Goal: Check status: Check status

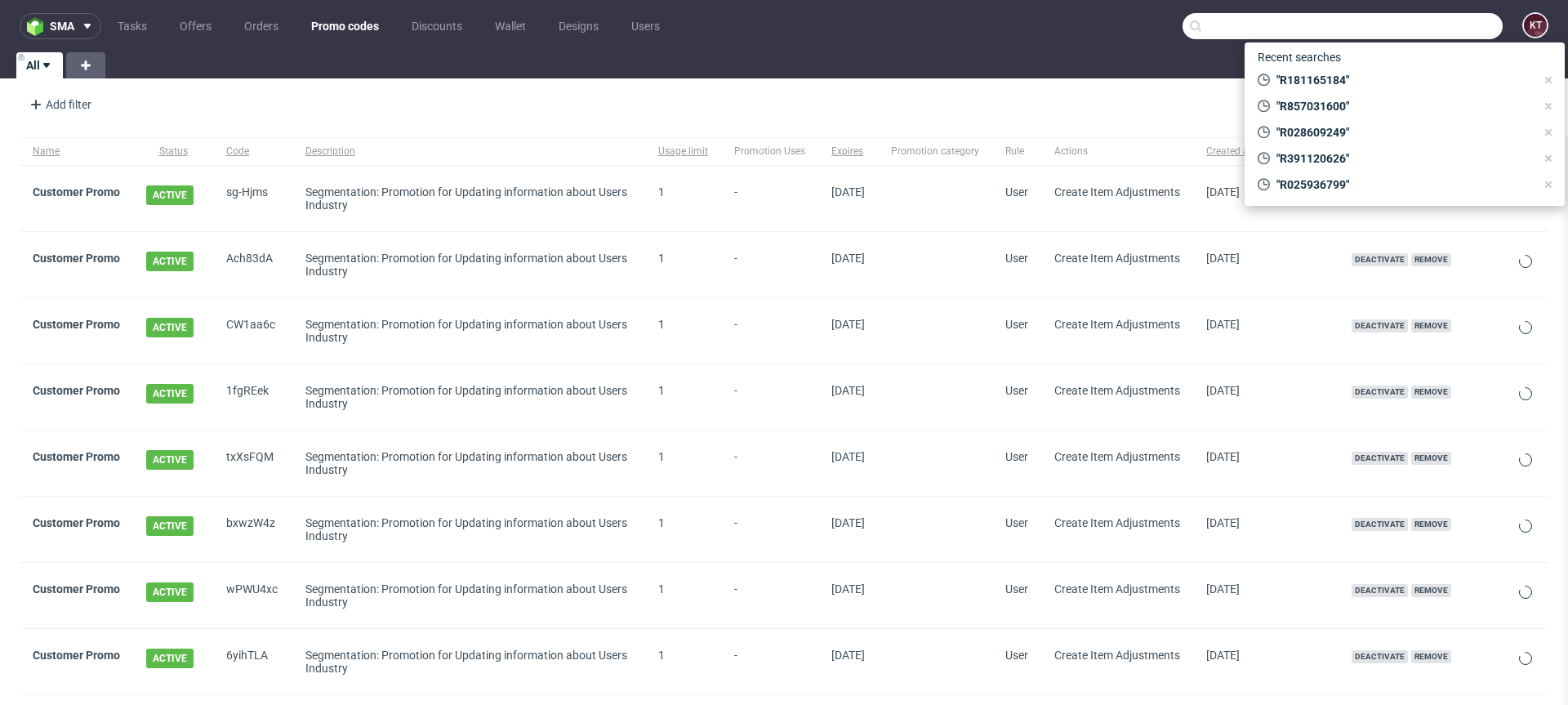
click at [1436, 25] on input "text" at bounding box center [1342, 25] width 320 height 26
paste input "R251615343"
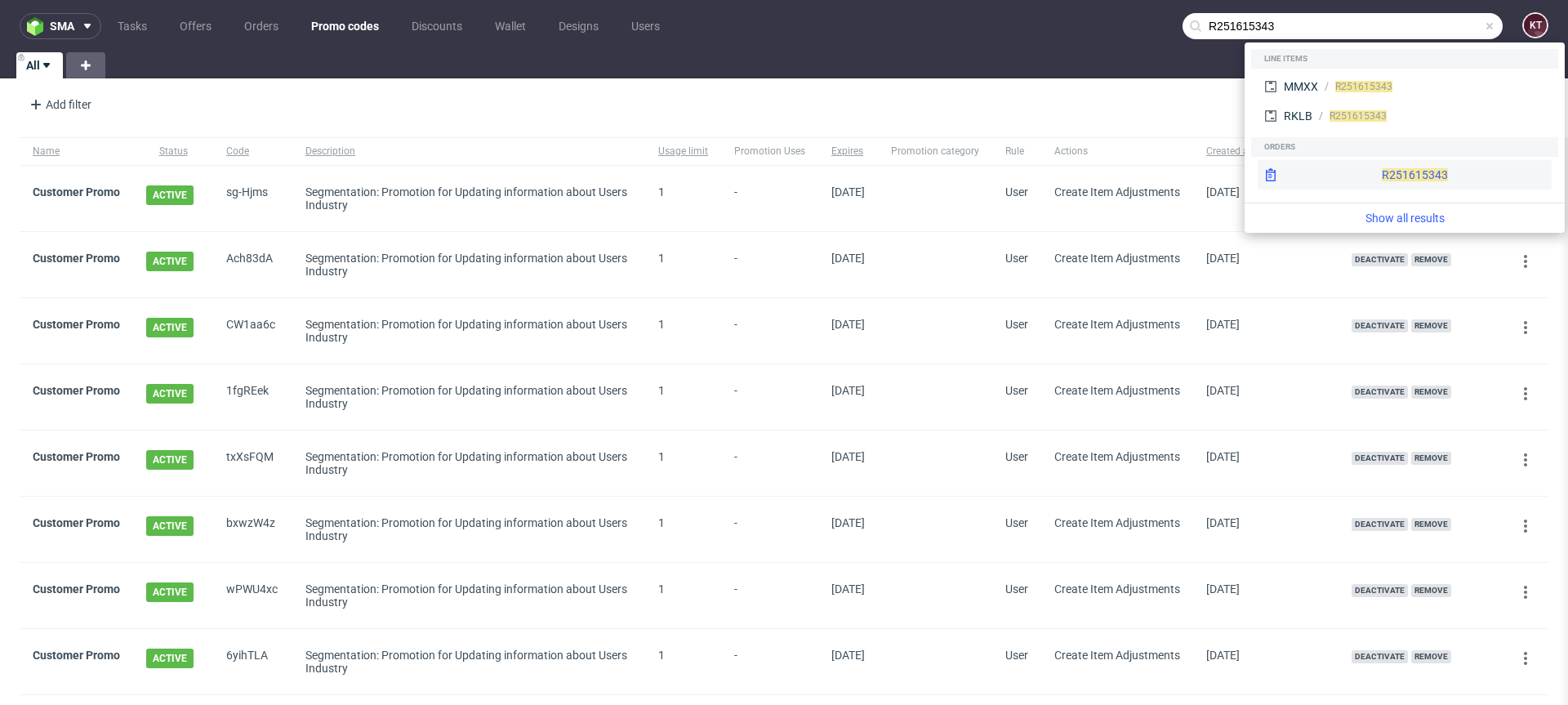
type input "R251615343"
click at [1395, 166] on div "R251615343" at bounding box center [1405, 174] width 294 height 30
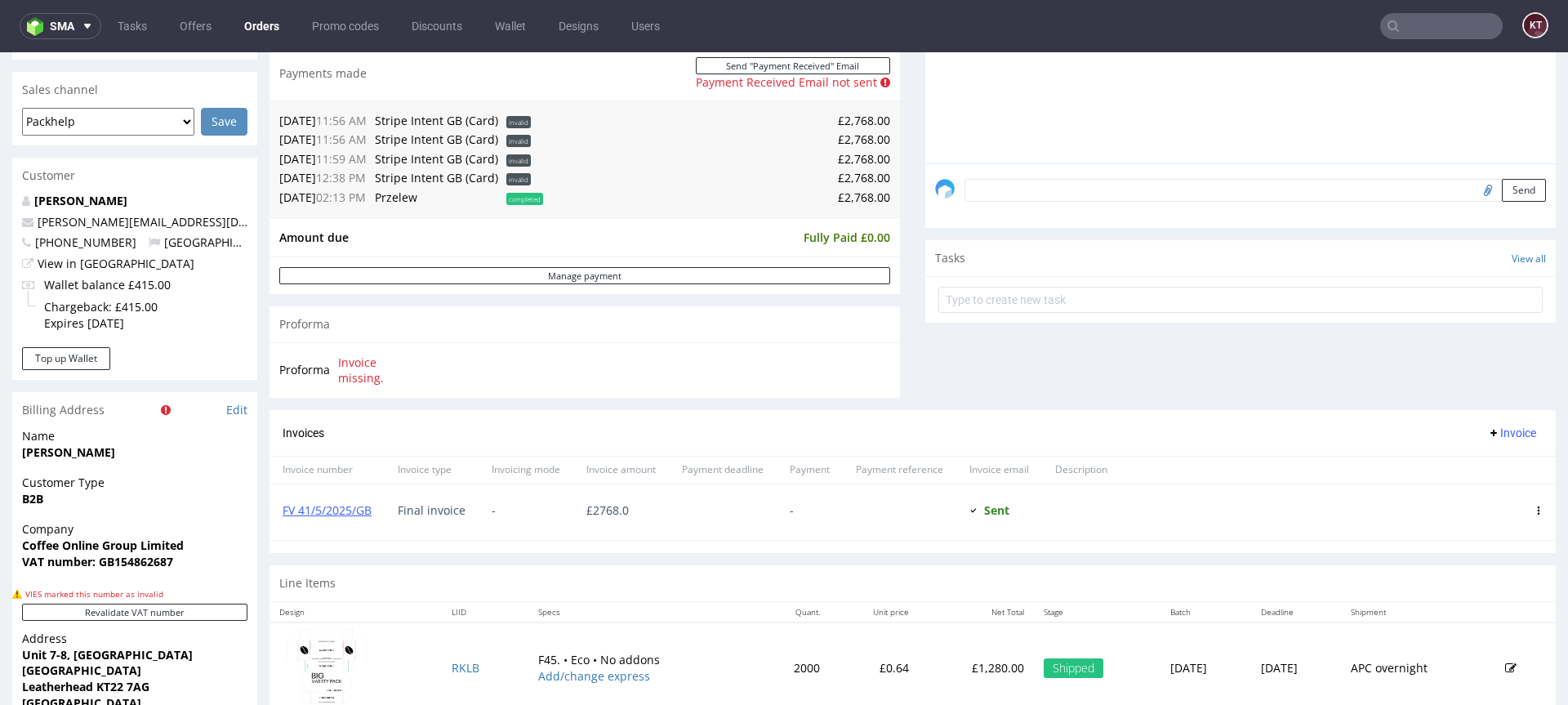
scroll to position [448, 0]
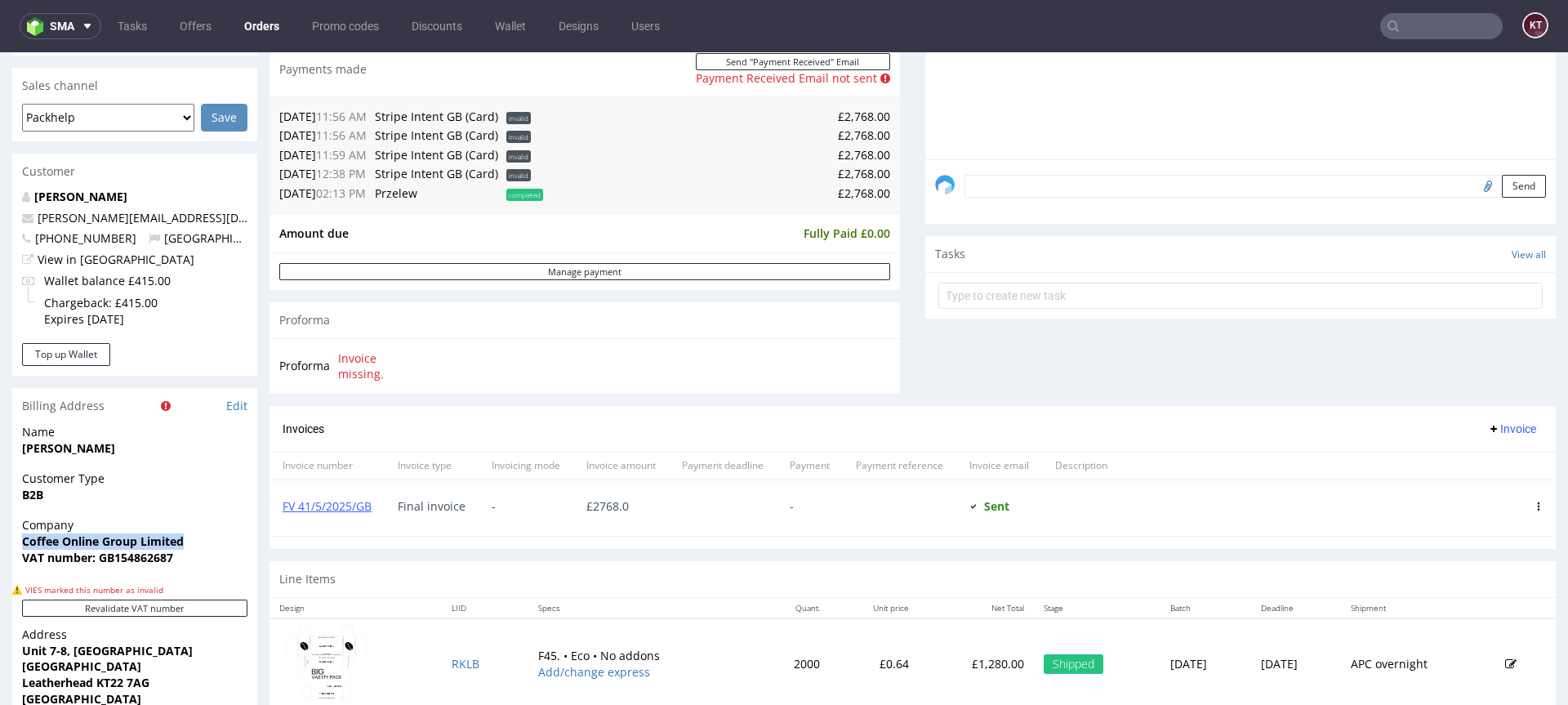
drag, startPoint x: 196, startPoint y: 536, endPoint x: 21, endPoint y: 541, distance: 175.1
click at [21, 541] on div "Company Coffee Online Group Limited VAT number: GB154862687" at bounding box center [135, 549] width 245 height 63
click at [0, 0] on html "Production Shipped DTP Orders Offers Shipments Transfers 14 Designs Promotions …" at bounding box center [784, 322] width 1568 height 1436
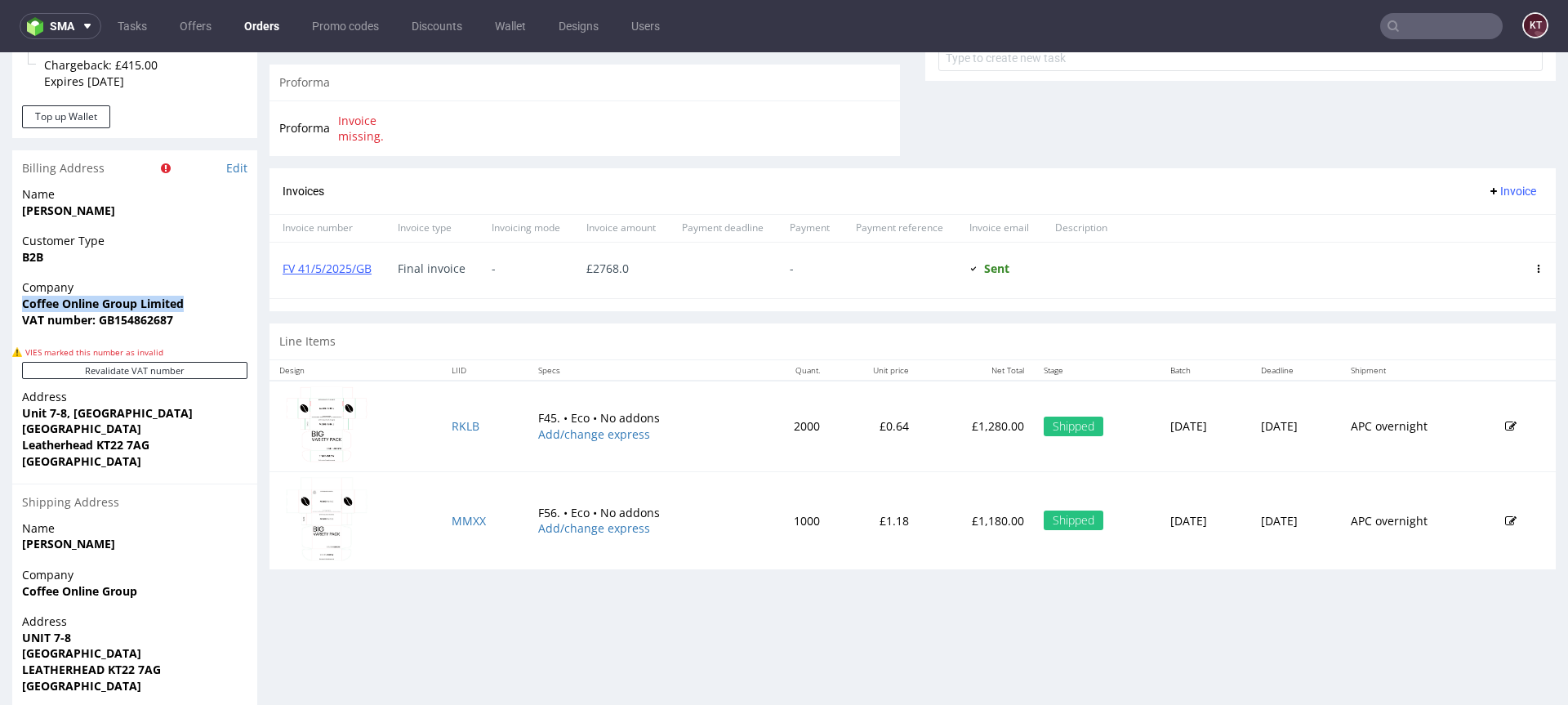
scroll to position [699, 0]
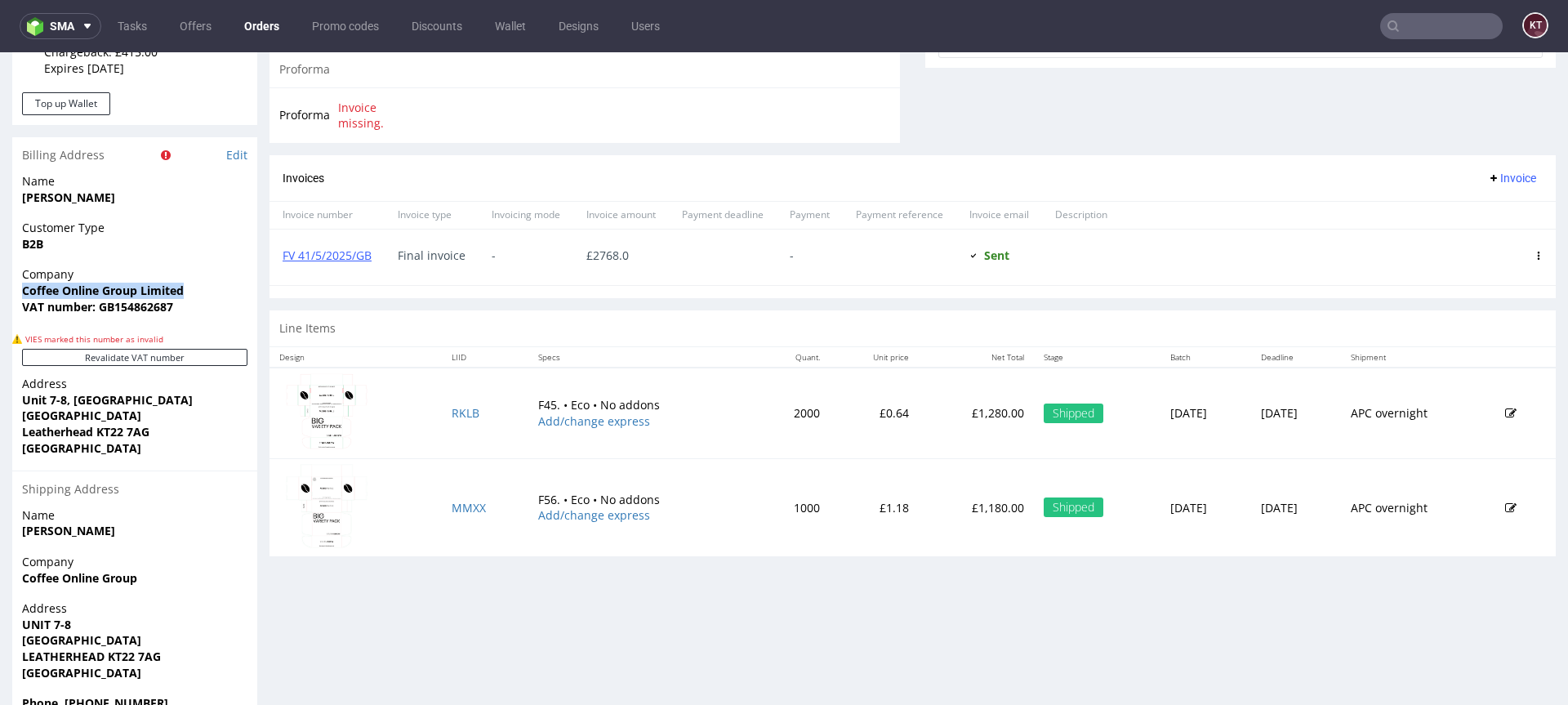
click at [326, 422] on img at bounding box center [327, 412] width 82 height 76
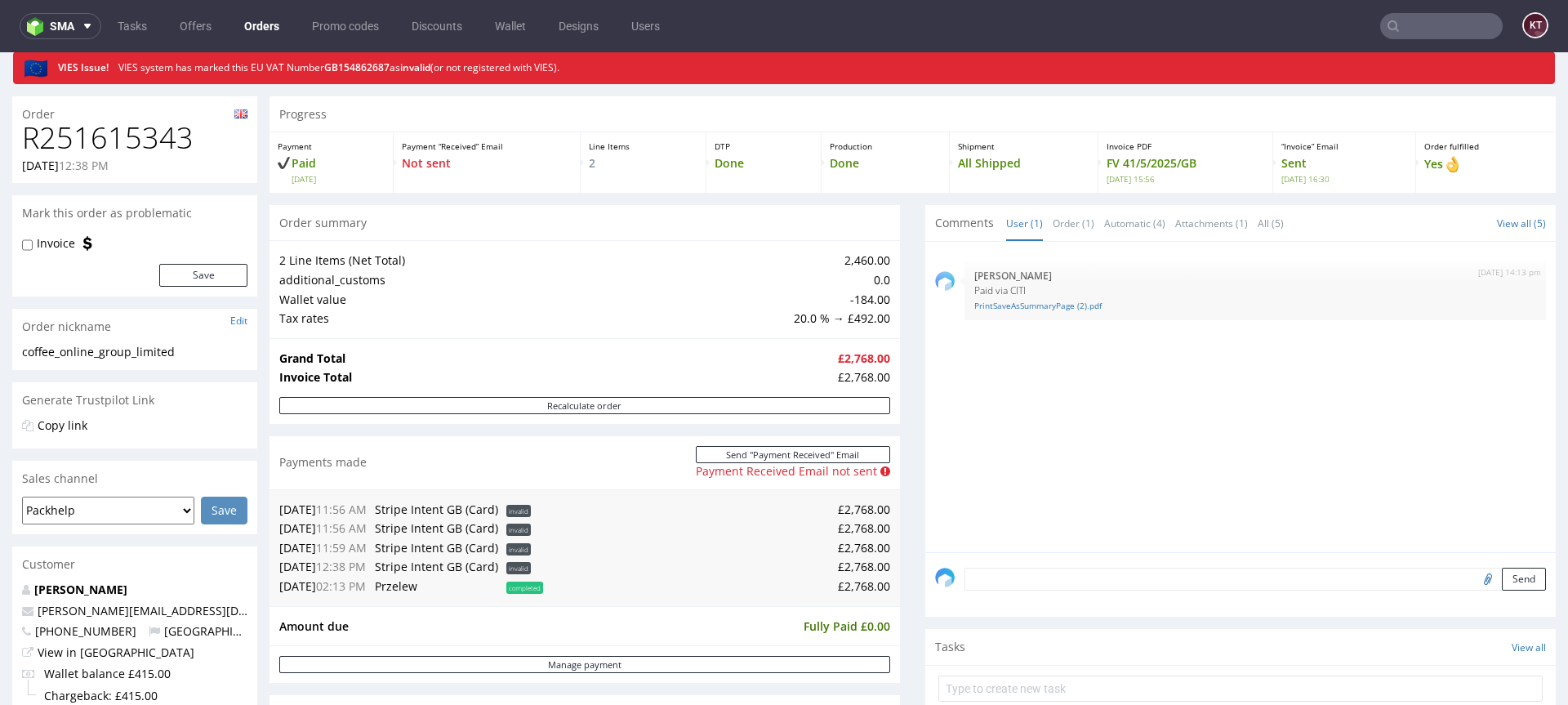
scroll to position [0, 0]
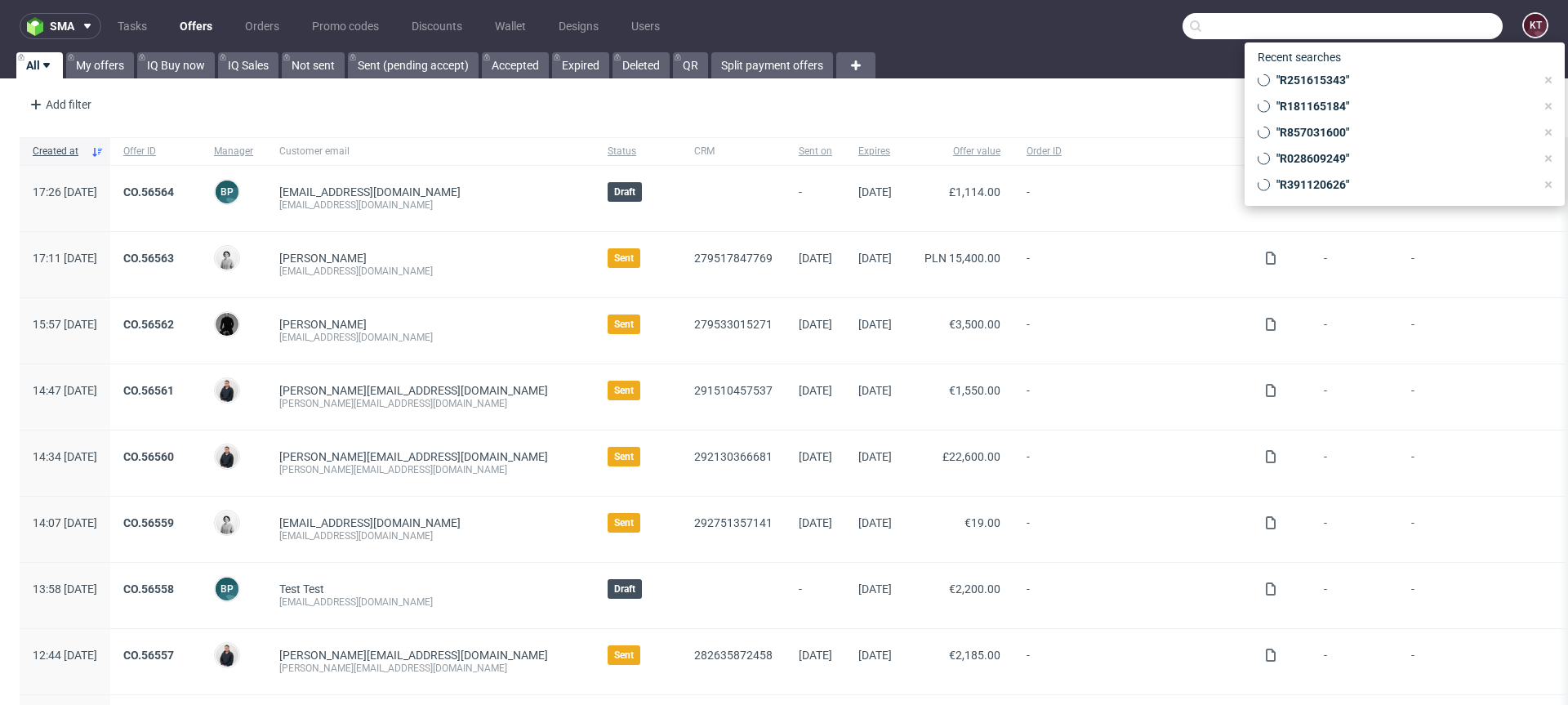
click at [1426, 14] on input "text" at bounding box center [1342, 25] width 320 height 26
paste input "R859755431"
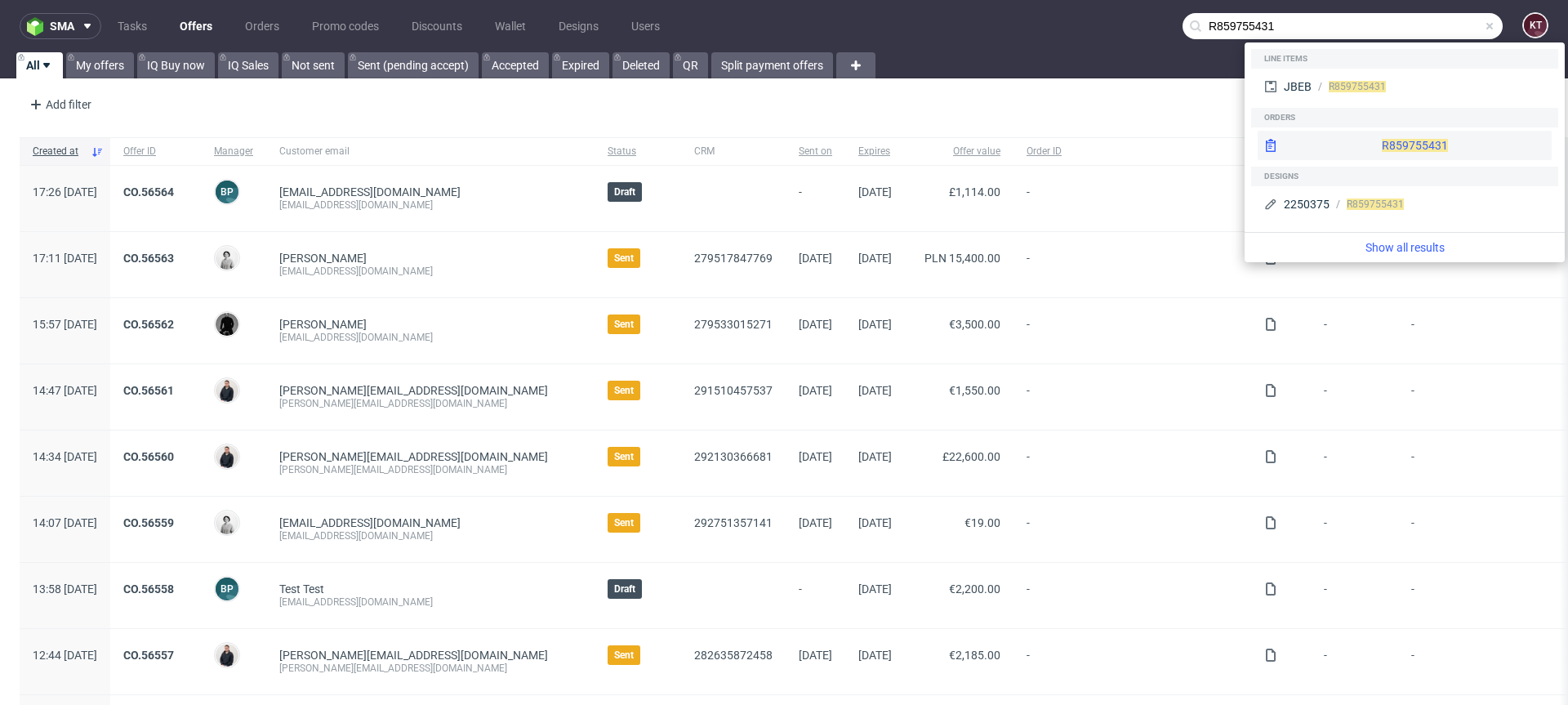
type input "R859755431"
click at [1382, 147] on span "R859755431" at bounding box center [1415, 145] width 66 height 13
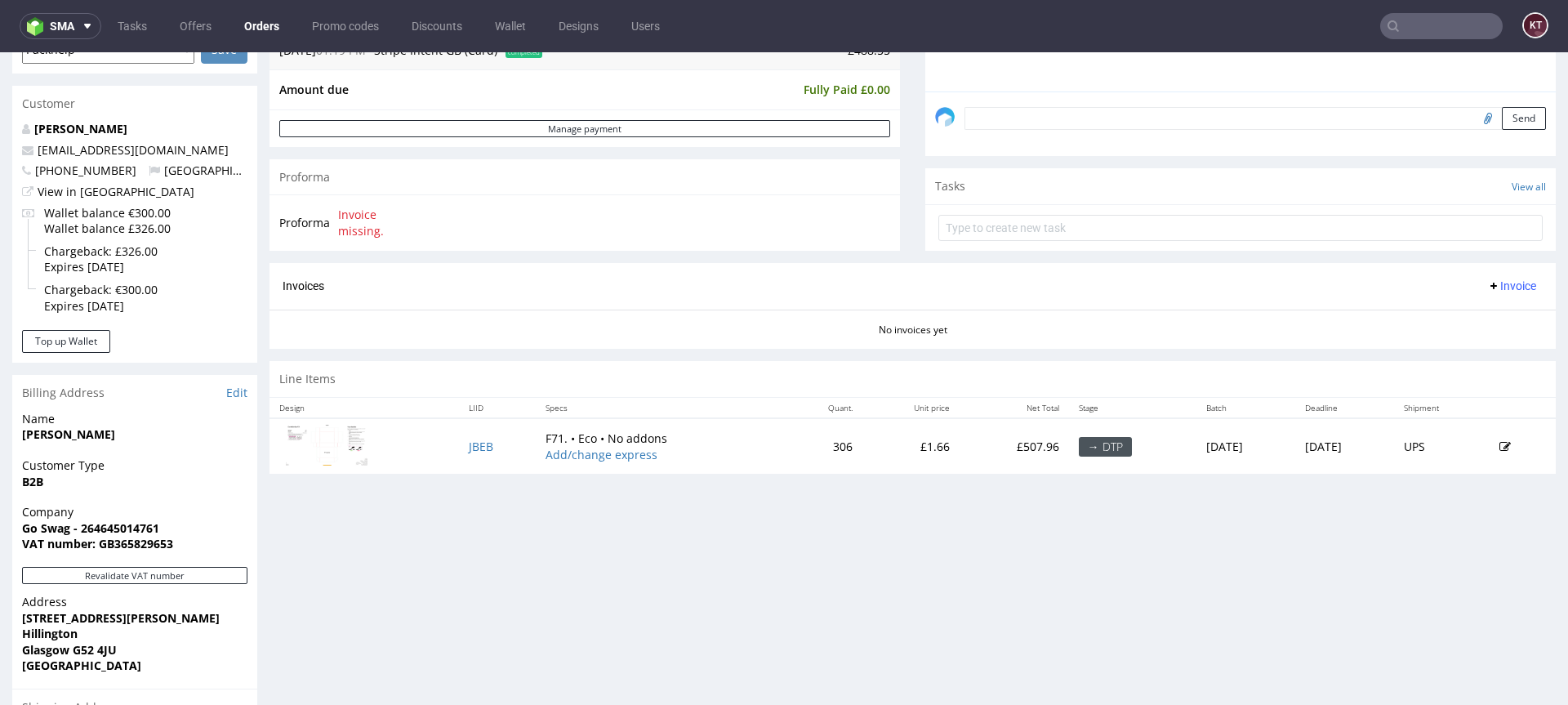
scroll to position [488, 0]
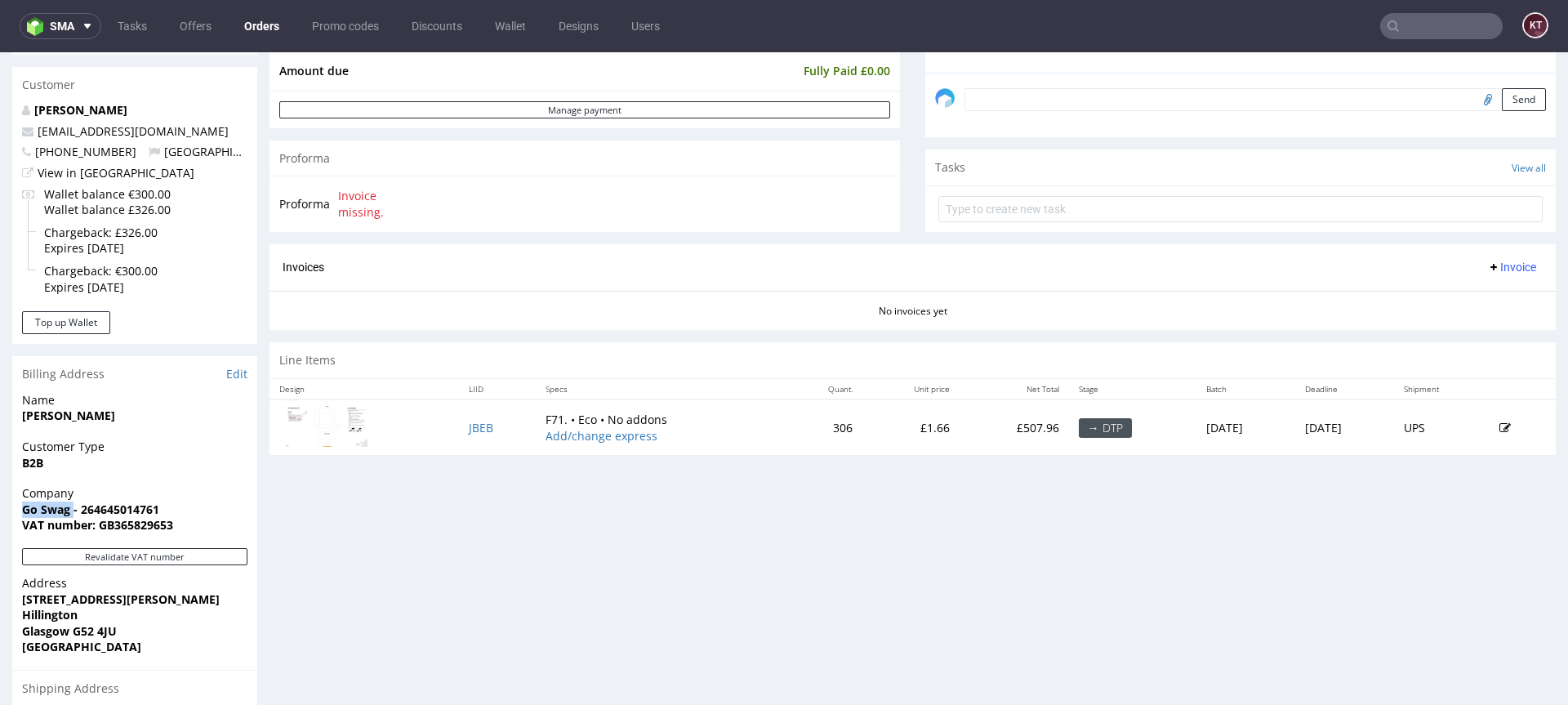
drag, startPoint x: 74, startPoint y: 511, endPoint x: 22, endPoint y: 510, distance: 52.0
click at [22, 510] on strong "Go Swag - 264645014761" at bounding box center [90, 509] width 137 height 15
copy strong "Go Swag"
click at [1404, 21] on input "text" at bounding box center [1442, 25] width 123 height 26
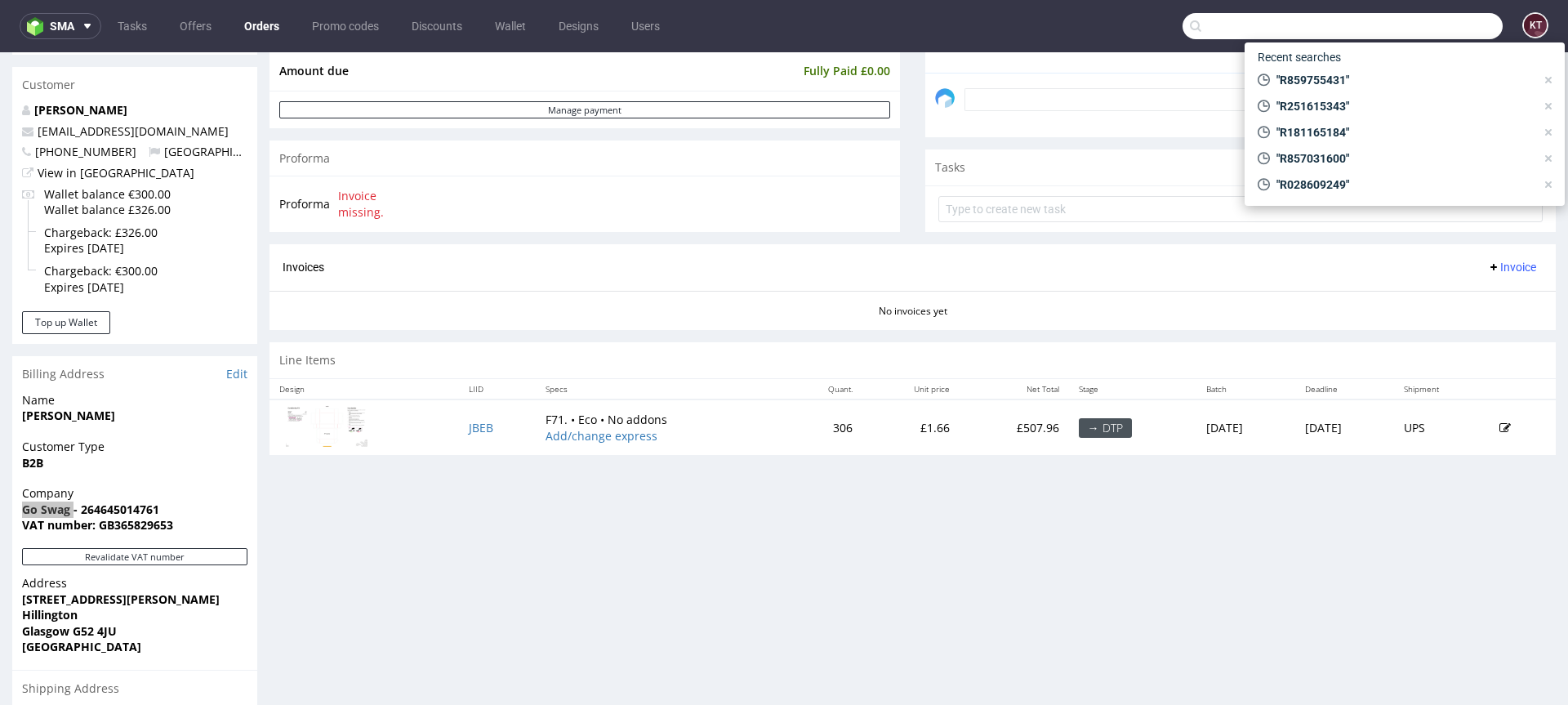
paste input "R949123260"
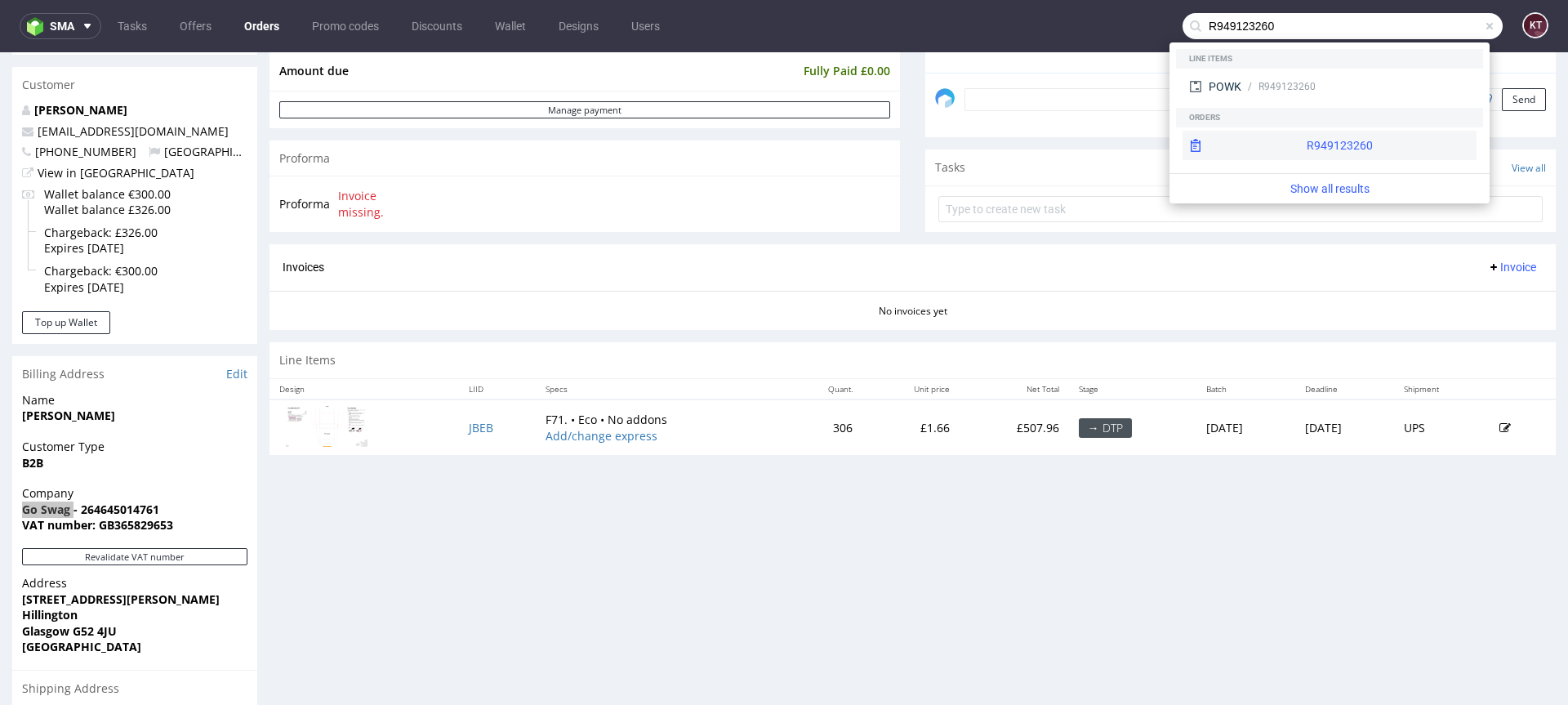
type input "R949123260"
click at [1275, 143] on div "R949123260" at bounding box center [1330, 145] width 294 height 30
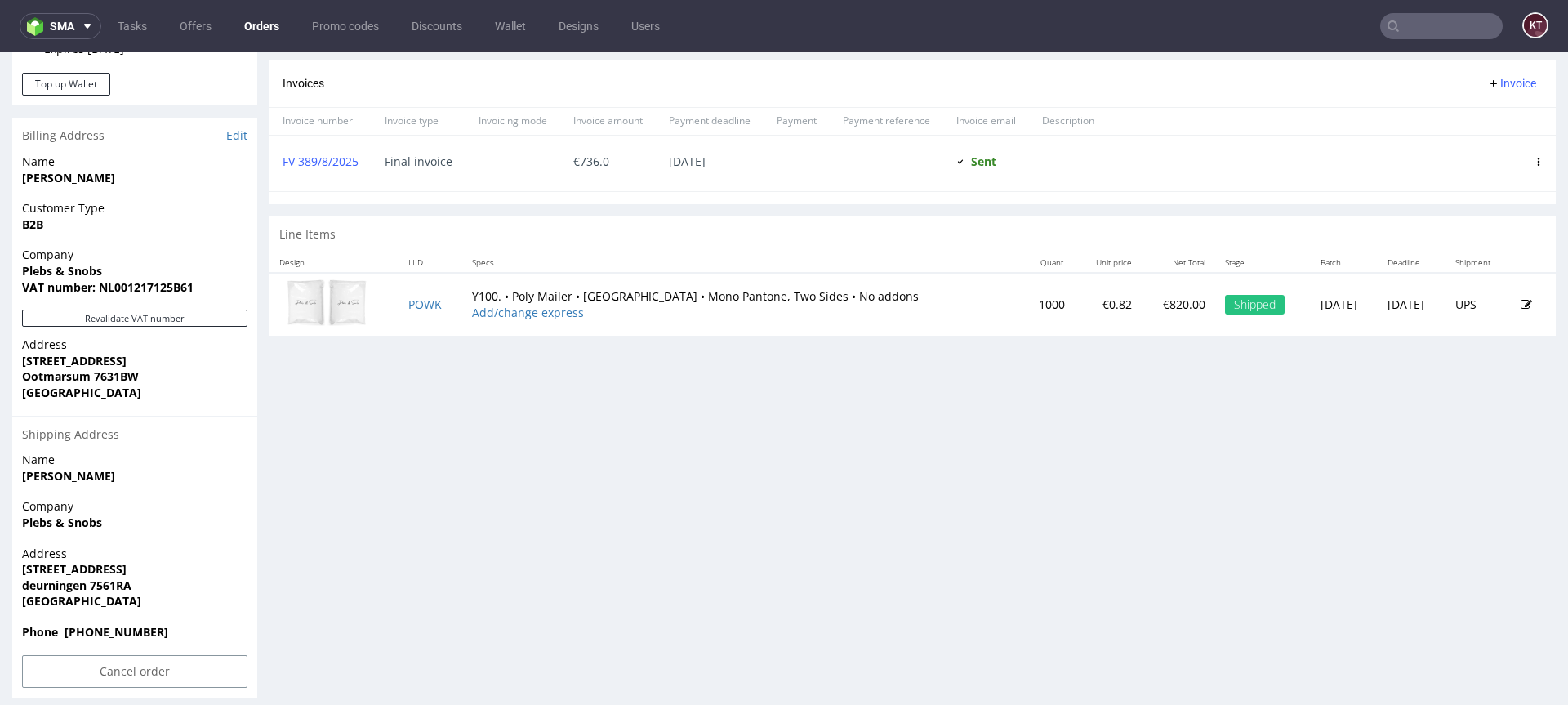
scroll to position [685, 0]
